Goal: Find specific page/section: Find specific page/section

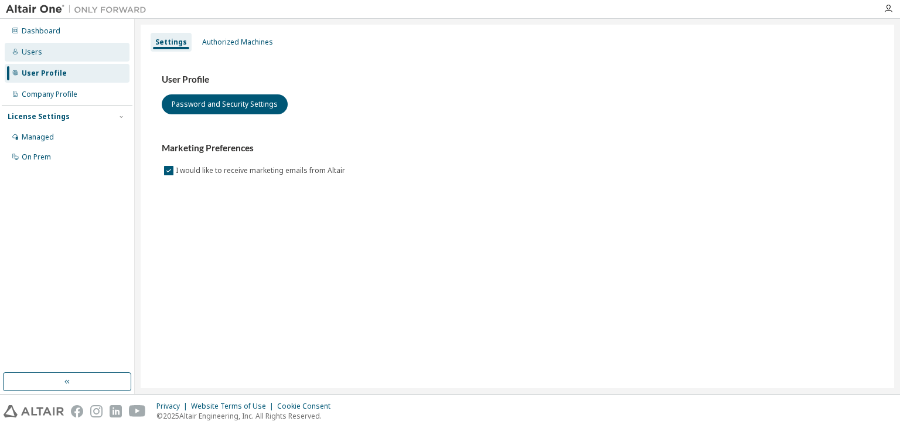
click at [80, 53] on div "Users" at bounding box center [67, 52] width 125 height 19
